Goal: Transaction & Acquisition: Purchase product/service

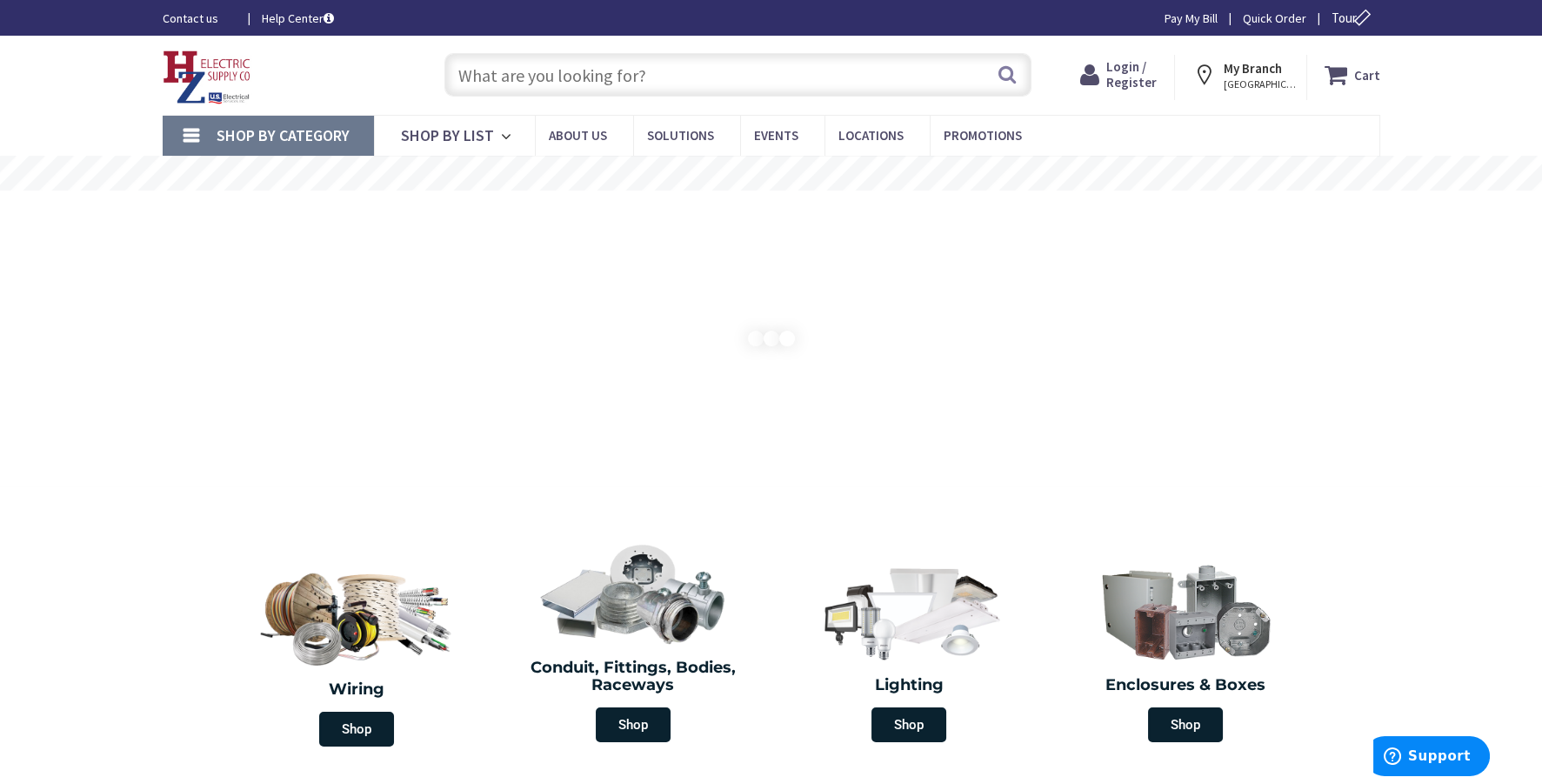
click at [526, 85] on input "text" at bounding box center [738, 75] width 587 height 44
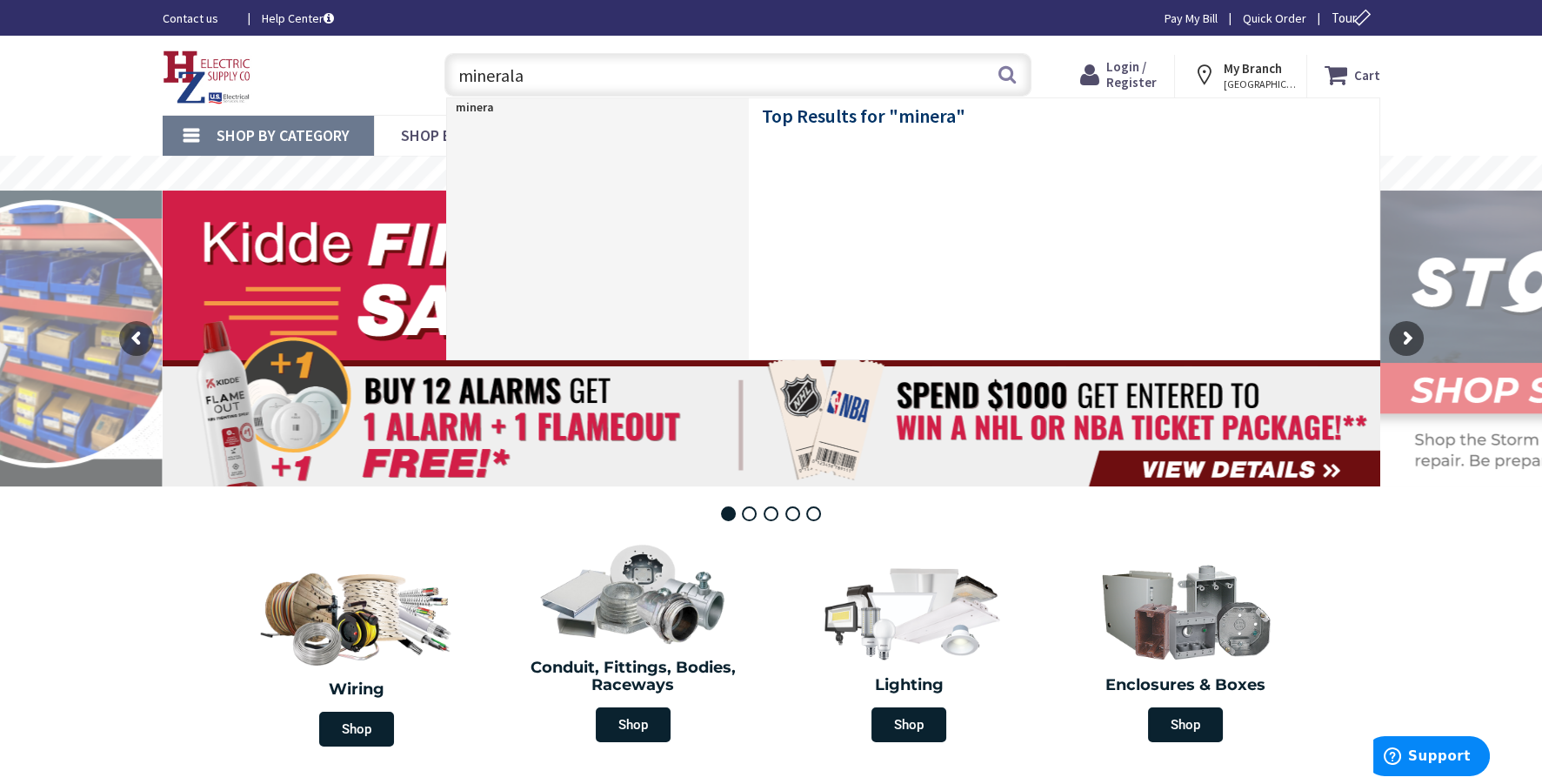
type input "mineralac"
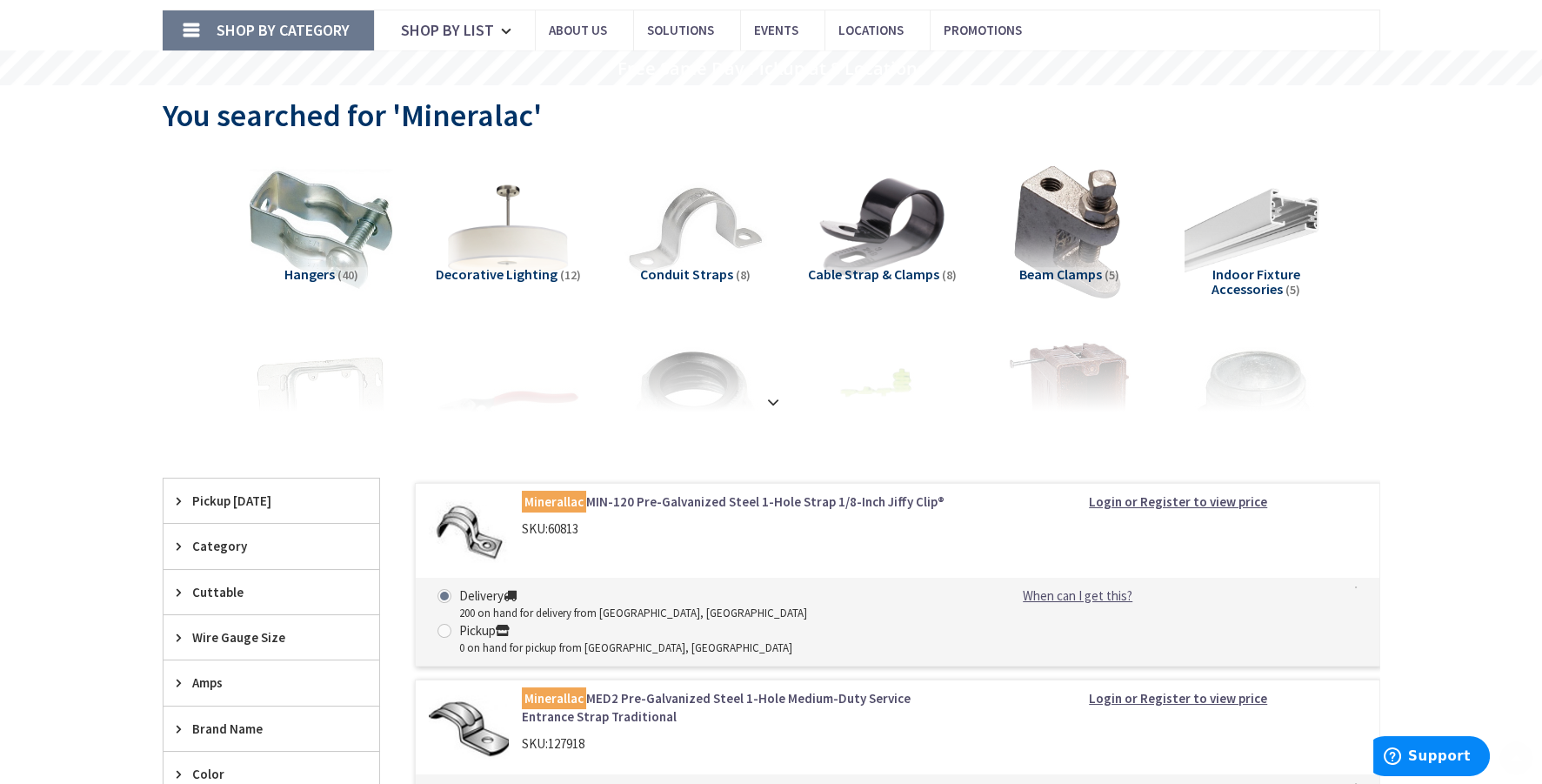
scroll to position [145, 0]
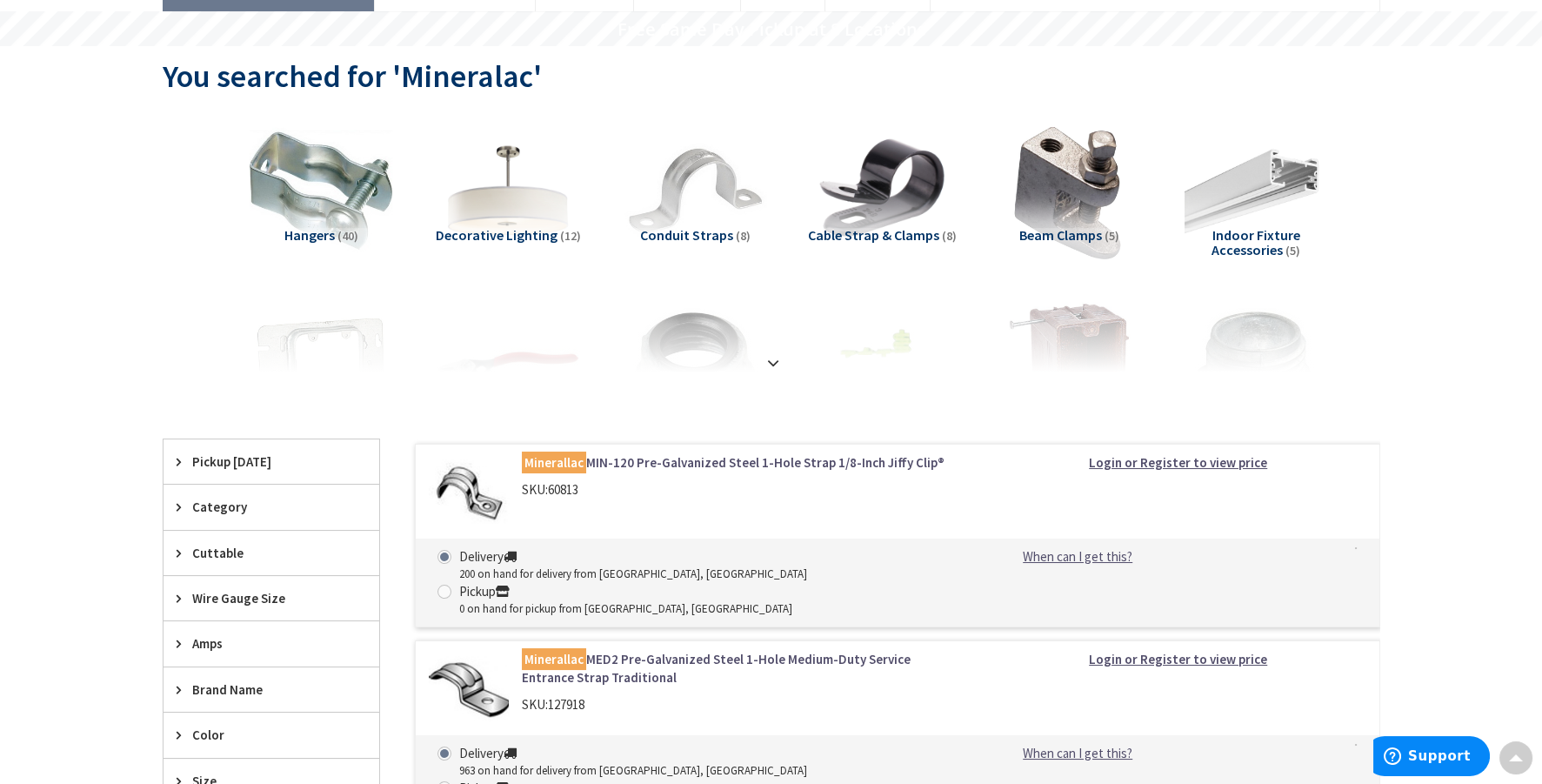
click at [320, 227] on span "Hangers" at bounding box center [310, 235] width 50 height 17
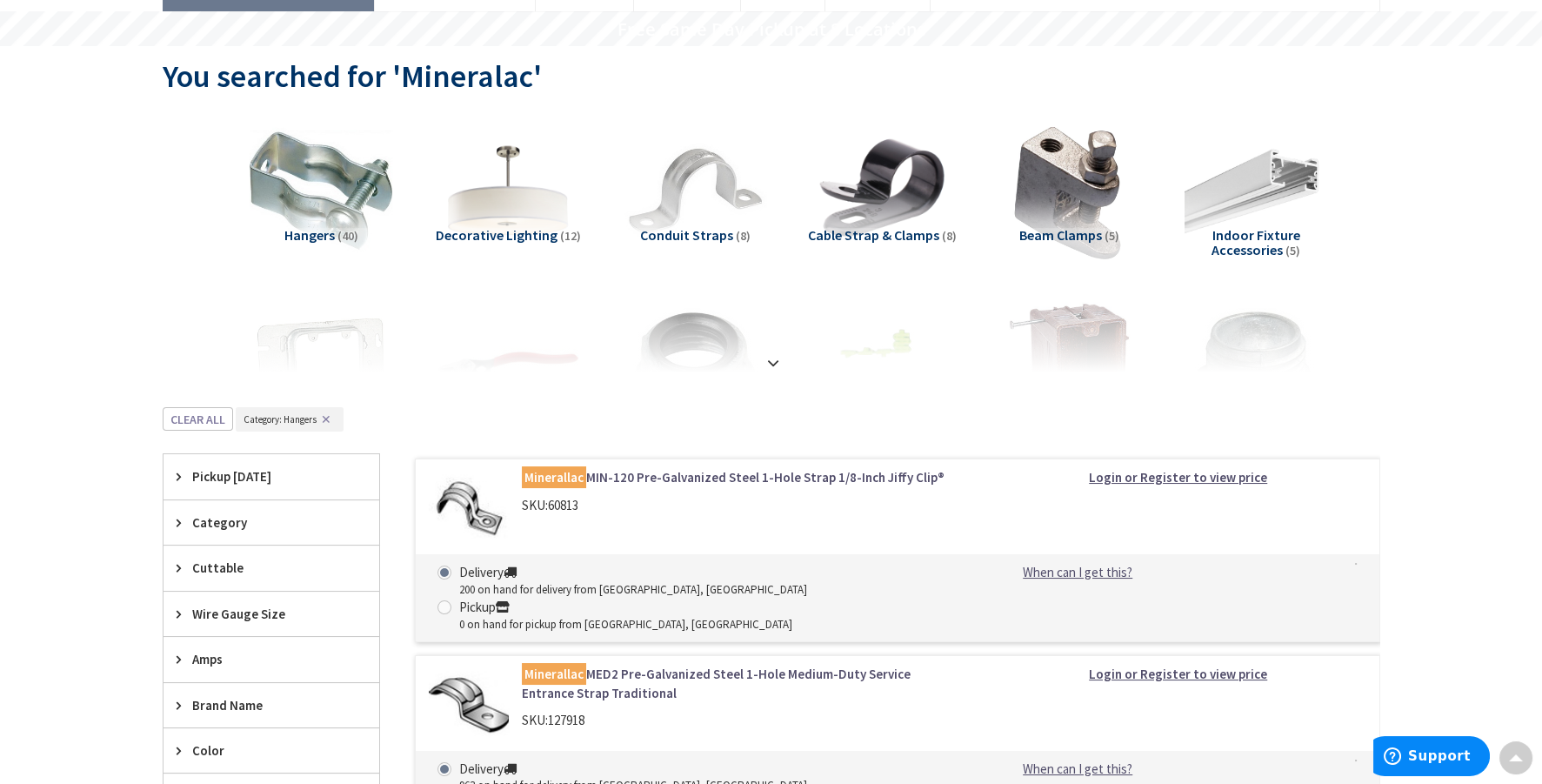
scroll to position [550, 0]
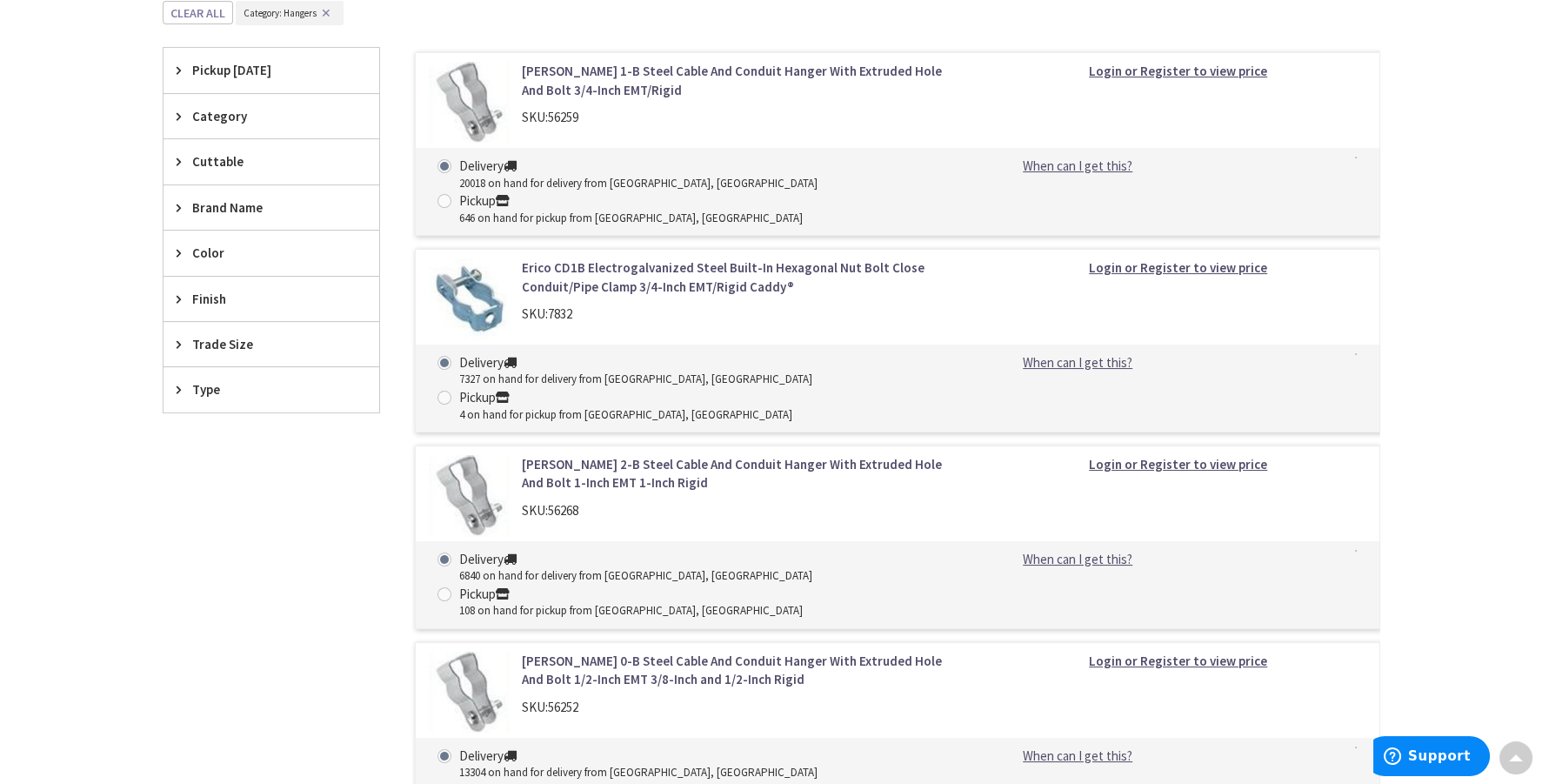
click at [482, 270] on img at bounding box center [469, 298] width 81 height 81
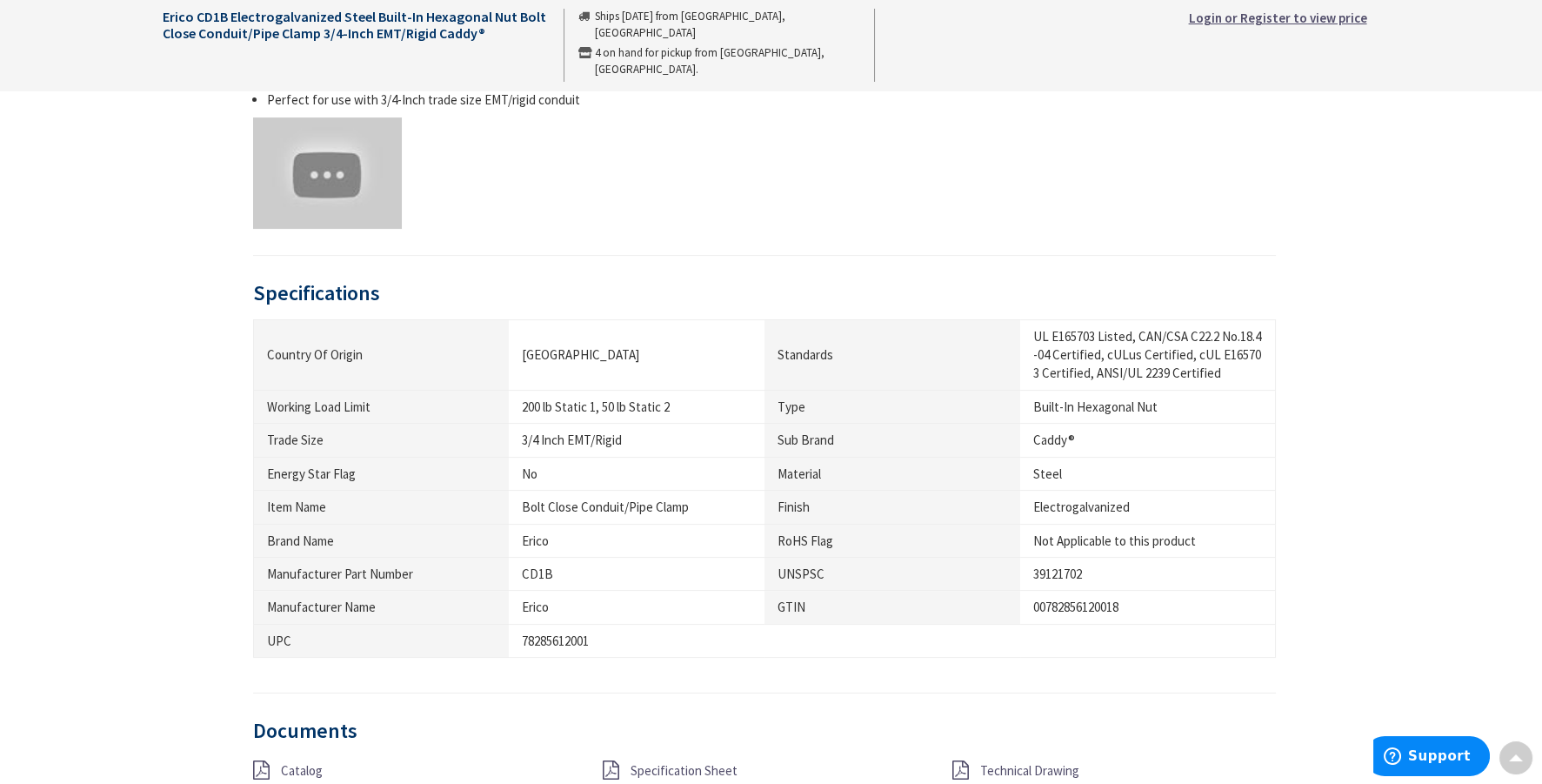
scroll to position [725, 0]
